Goal: Information Seeking & Learning: Learn about a topic

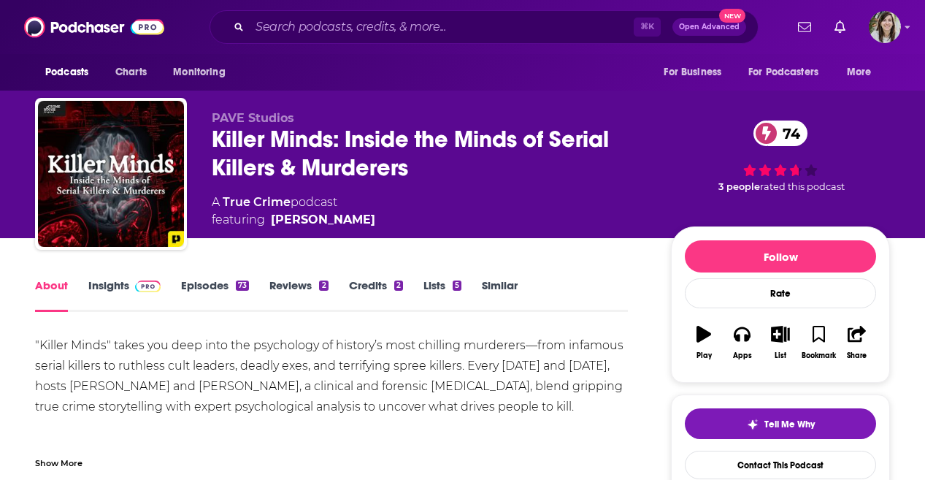
click at [212, 296] on link "Episodes 73" at bounding box center [215, 295] width 68 height 34
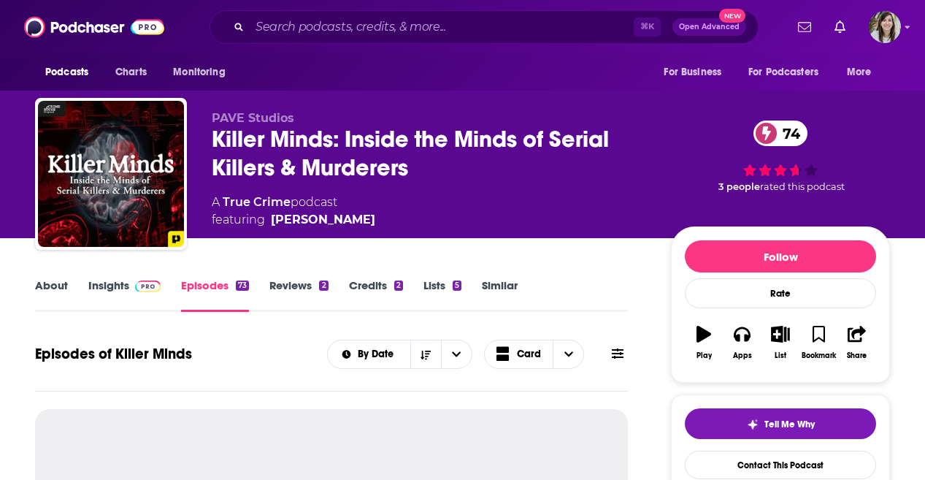
click at [129, 280] on span at bounding box center [144, 285] width 31 height 14
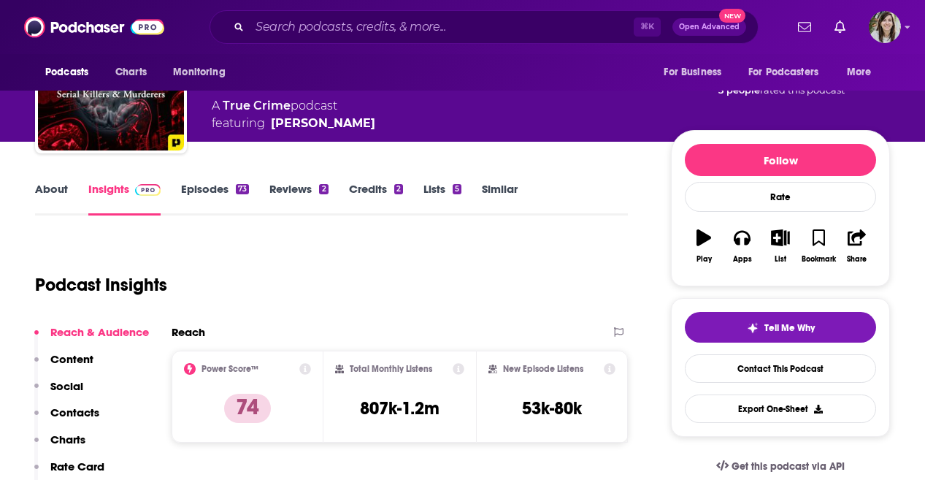
scroll to position [76, 0]
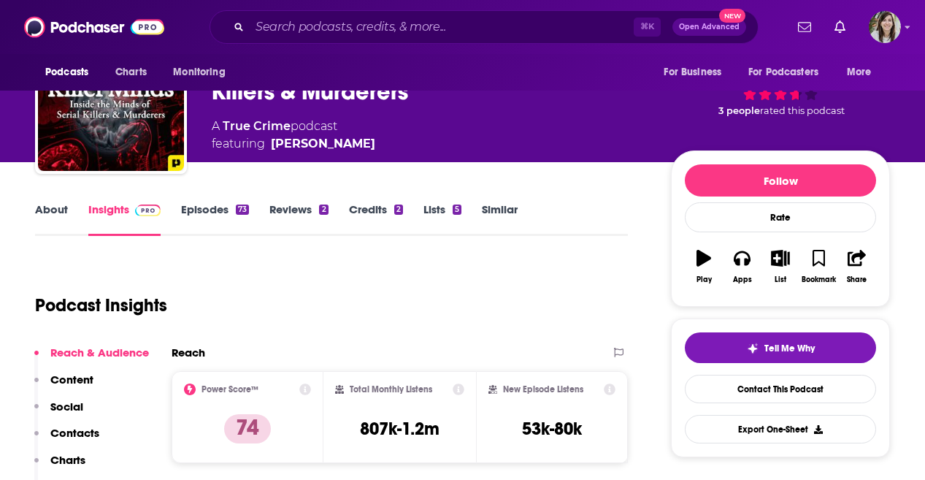
click at [58, 219] on link "About" at bounding box center [51, 219] width 33 height 34
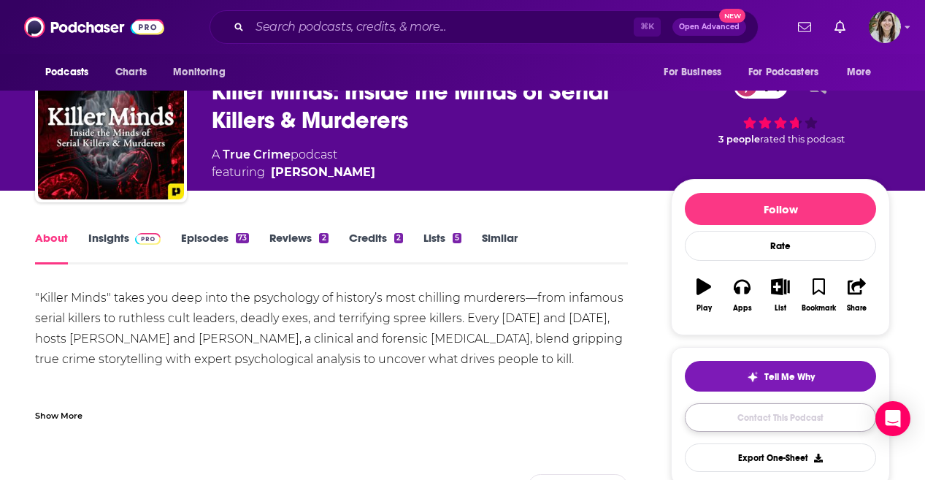
click at [798, 413] on link "Contact This Podcast" at bounding box center [780, 417] width 191 height 28
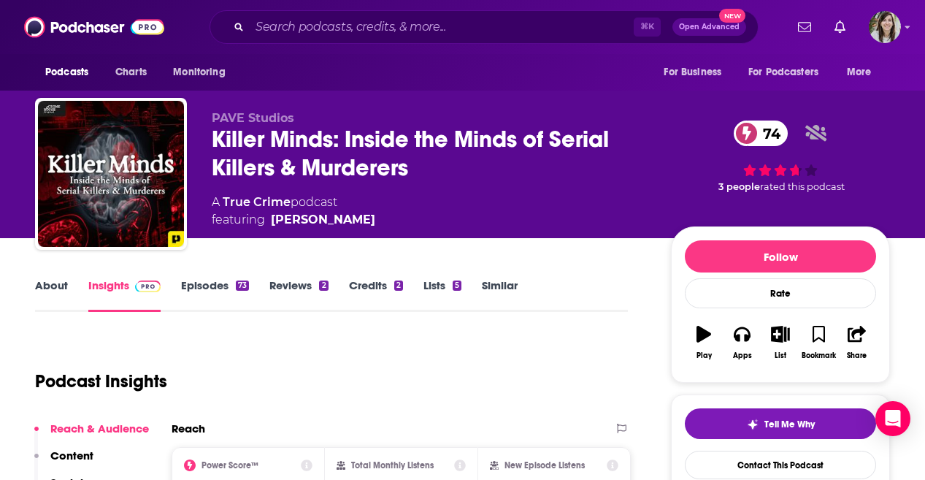
click at [37, 292] on link "About" at bounding box center [51, 295] width 33 height 34
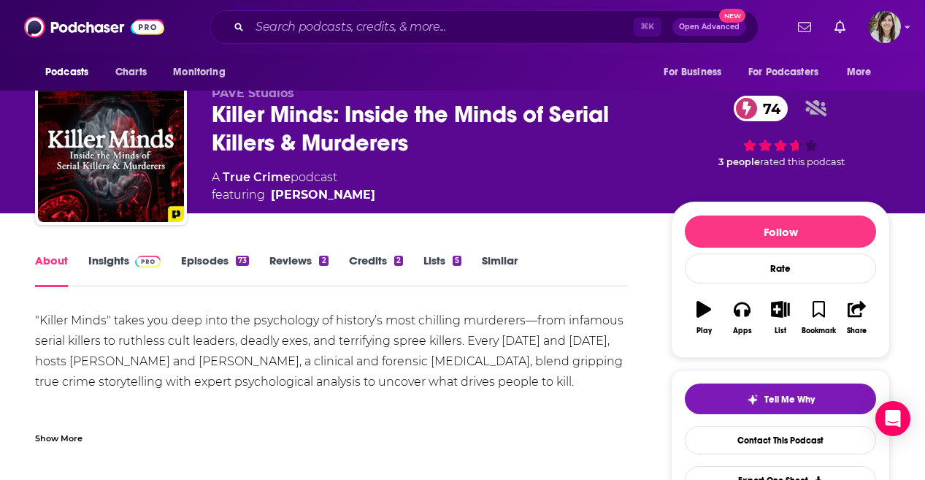
scroll to position [65, 0]
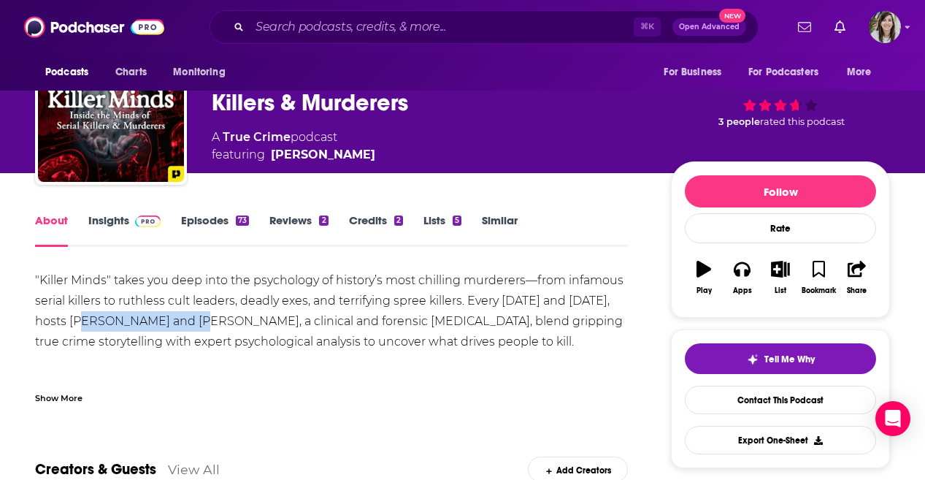
drag, startPoint x: 242, startPoint y: 323, endPoint x: 129, endPoint y: 327, distance: 112.5
click at [129, 327] on div ""Killer Minds" takes you deep into the psychology of history’s most chilling mu…" at bounding box center [331, 392] width 593 height 245
copy div "[PERSON_NAME]"
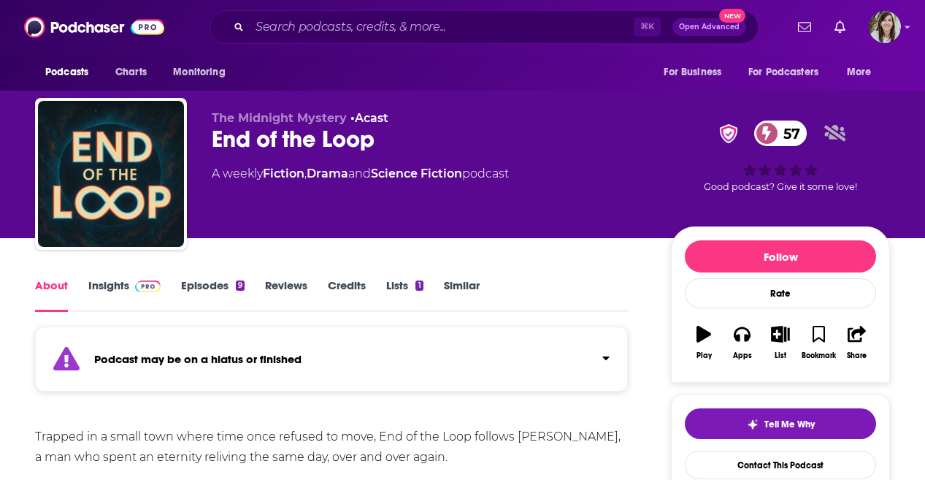
click at [205, 288] on link "Episodes 9" at bounding box center [213, 295] width 64 height 34
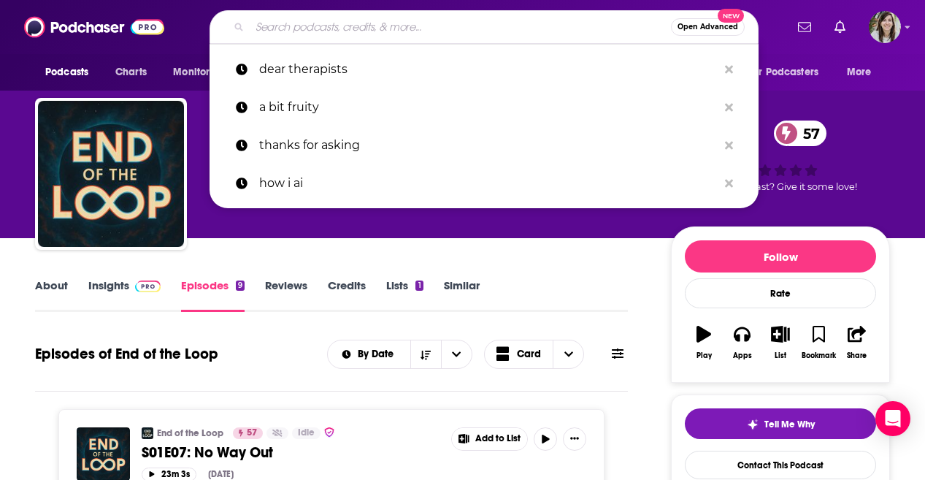
click at [390, 35] on input "Search podcasts, credits, & more..." at bounding box center [460, 26] width 421 height 23
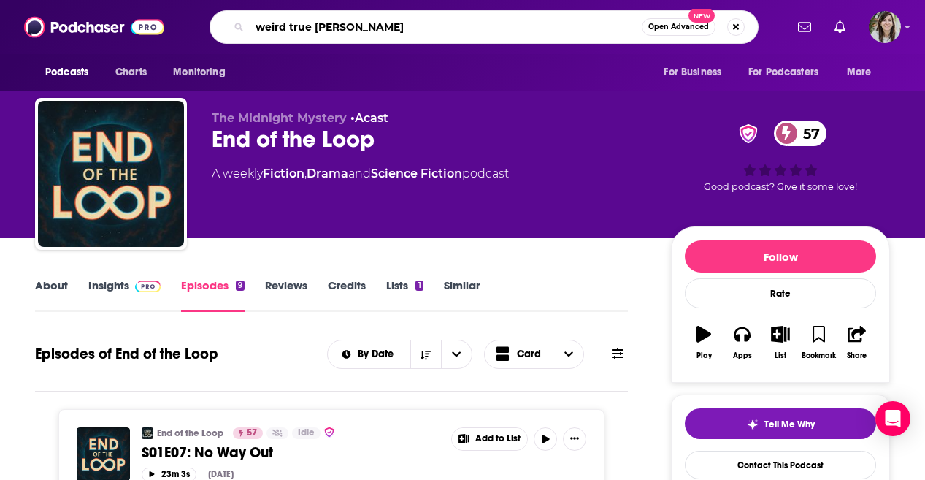
type input "weird true crime"
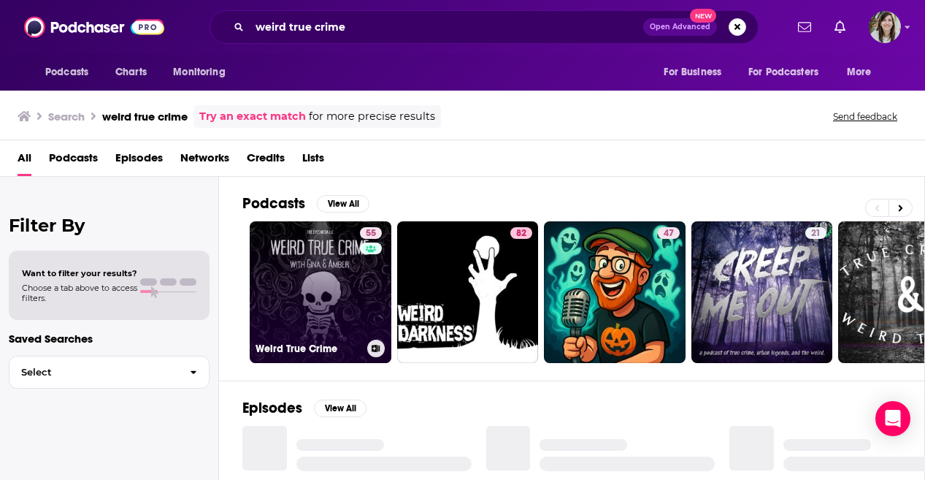
click at [325, 283] on link "55 Weird True Crime" at bounding box center [321, 292] width 142 height 142
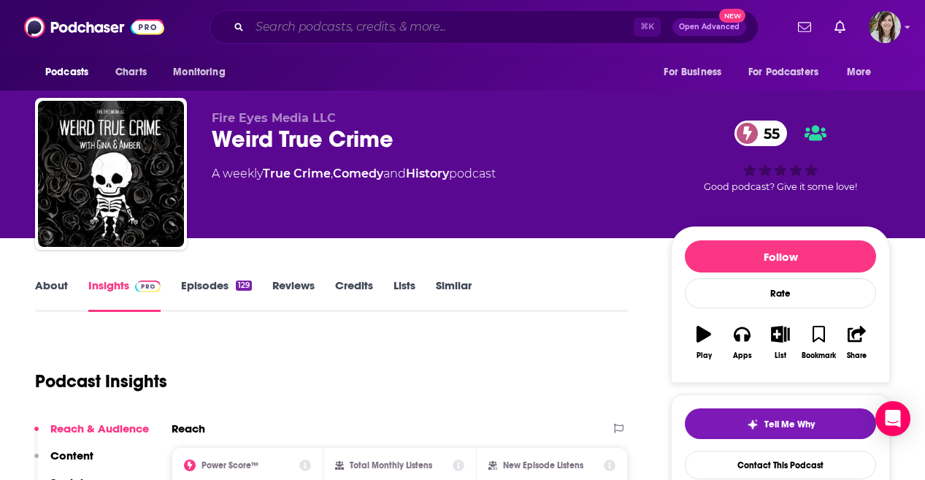
click at [356, 31] on input "Search podcasts, credits, & more..." at bounding box center [442, 26] width 384 height 23
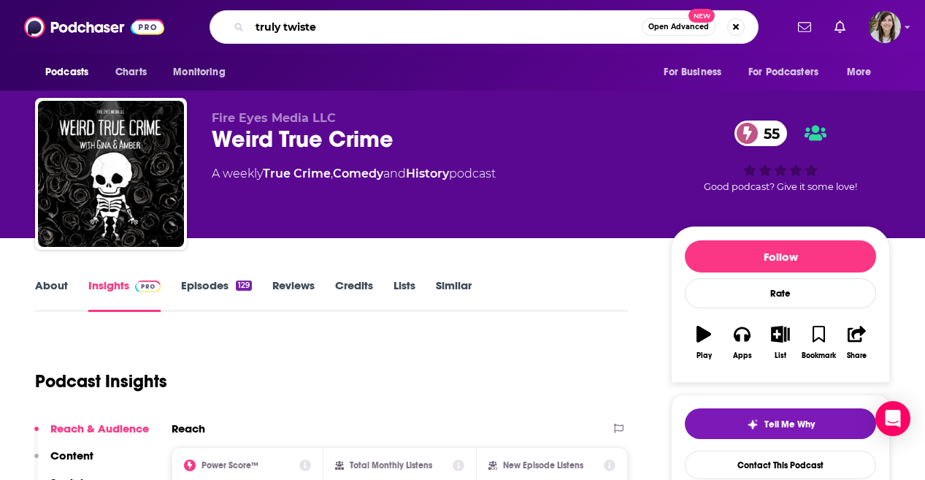
type input "truly twisted"
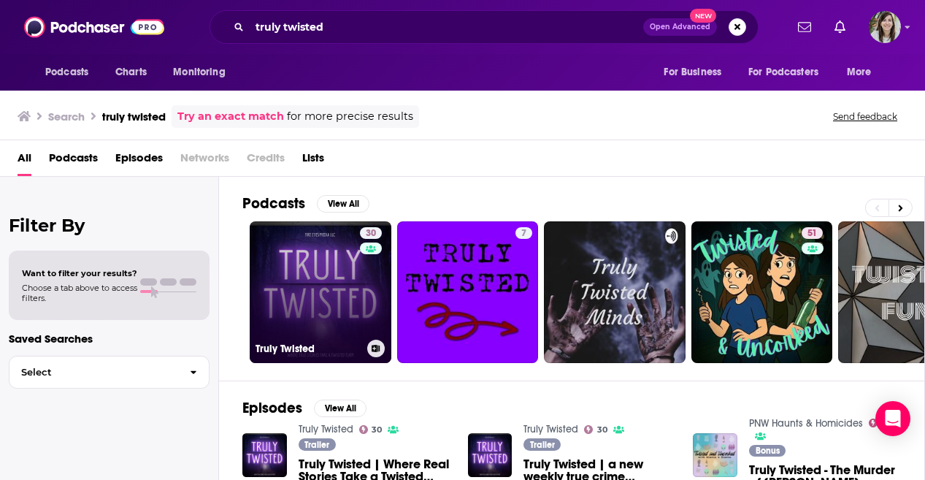
click at [301, 271] on link "30 Truly Twisted" at bounding box center [321, 292] width 142 height 142
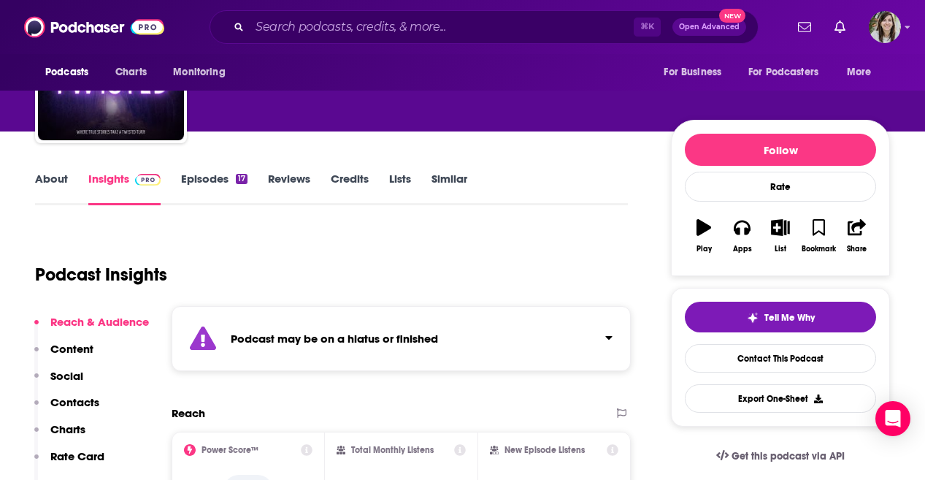
scroll to position [143, 0]
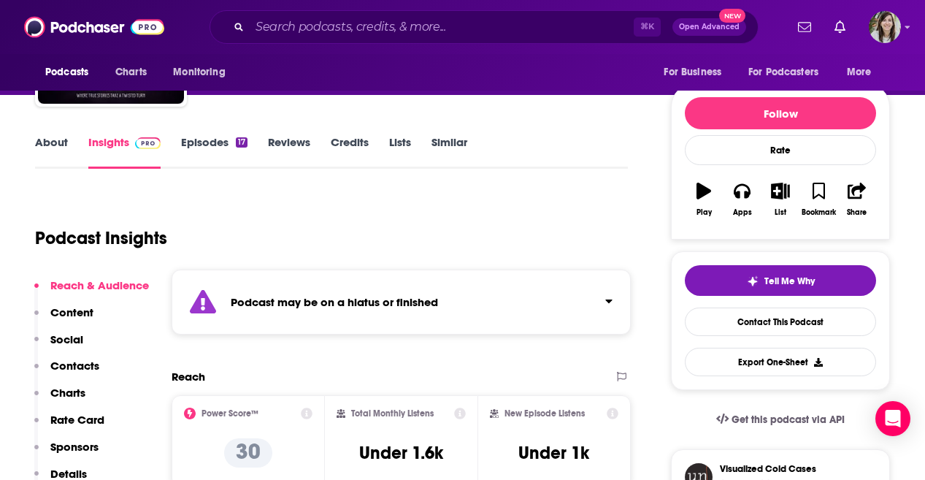
click at [198, 146] on link "Episodes 17" at bounding box center [214, 152] width 66 height 34
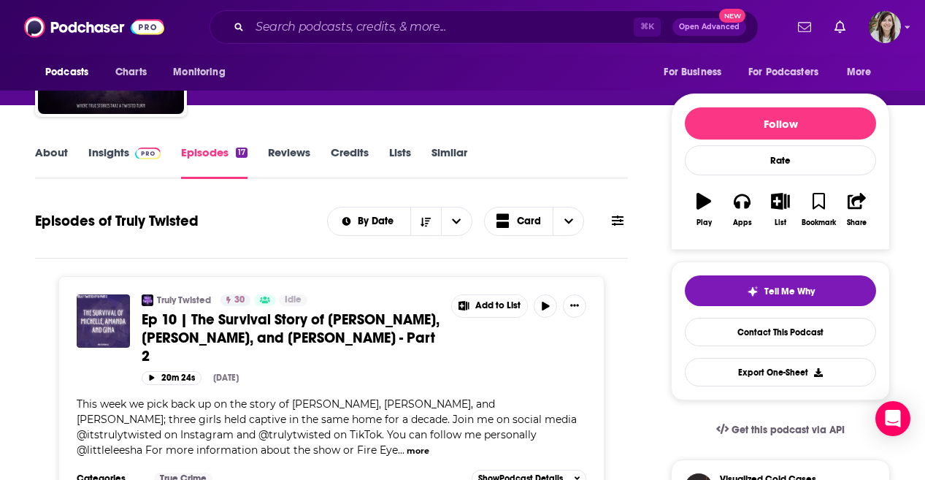
scroll to position [104, 0]
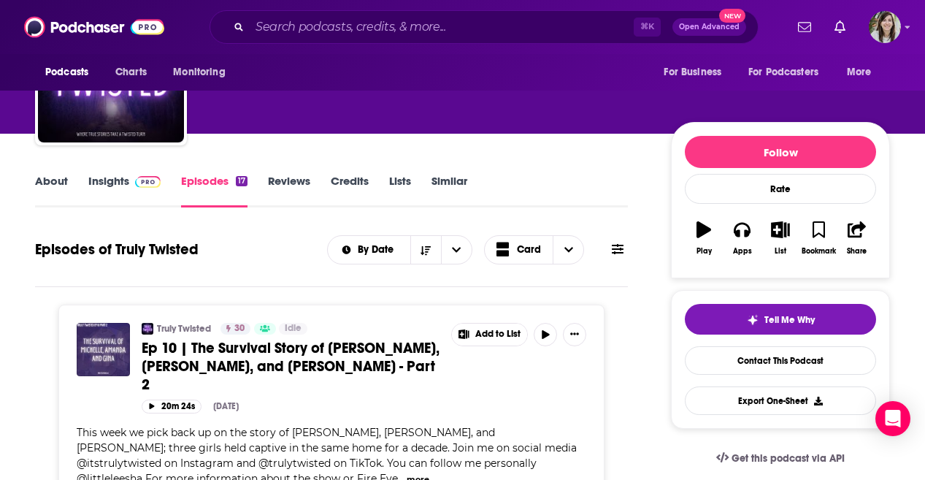
click at [55, 185] on link "About" at bounding box center [51, 191] width 33 height 34
